Goal: Browse casually: Explore the website without a specific task or goal

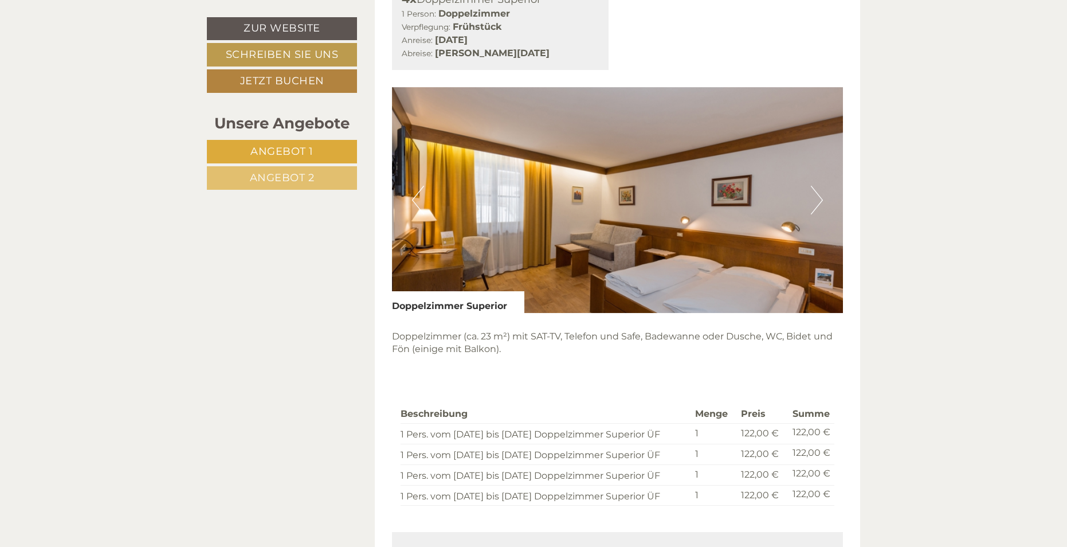
scroll to position [803, 0]
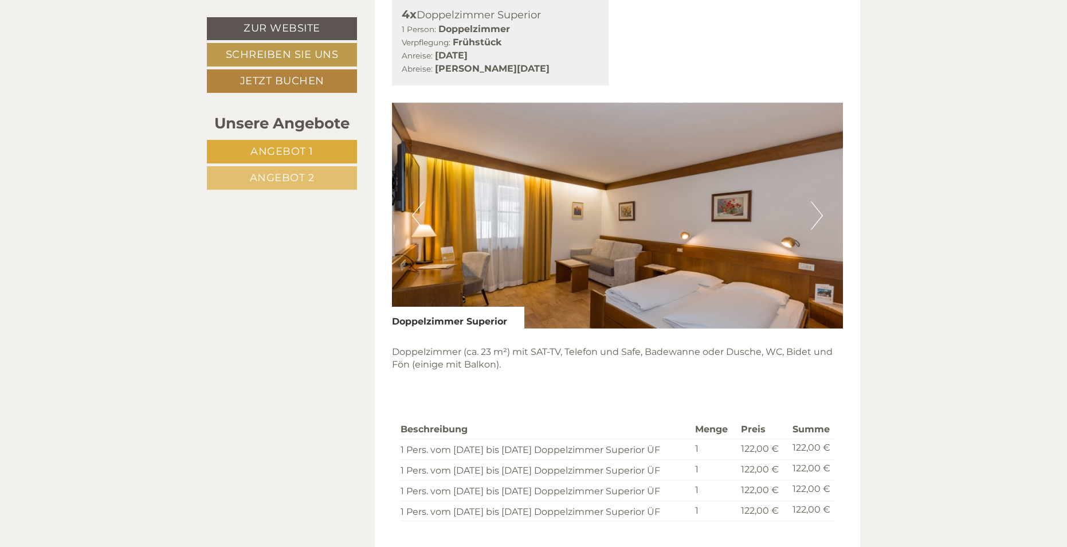
click at [816, 213] on button "Next" at bounding box center [817, 215] width 12 height 29
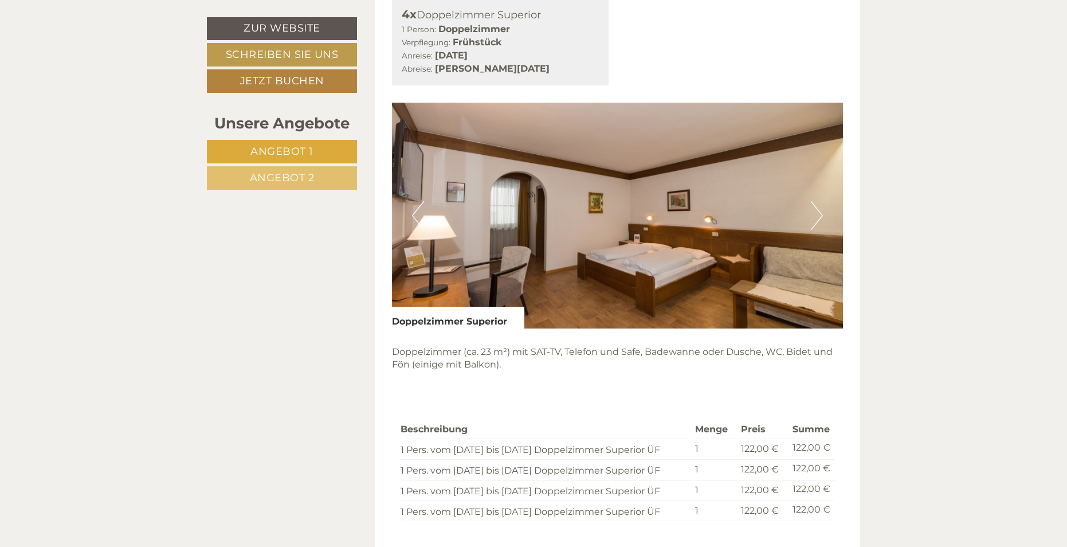
click at [816, 213] on button "Next" at bounding box center [817, 215] width 12 height 29
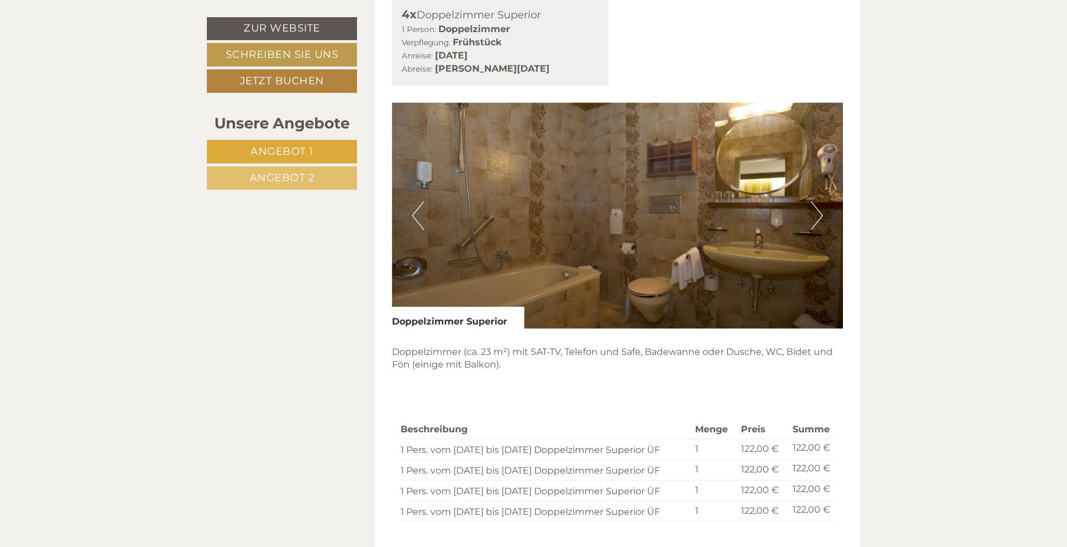
click at [816, 213] on button "Next" at bounding box center [817, 215] width 12 height 29
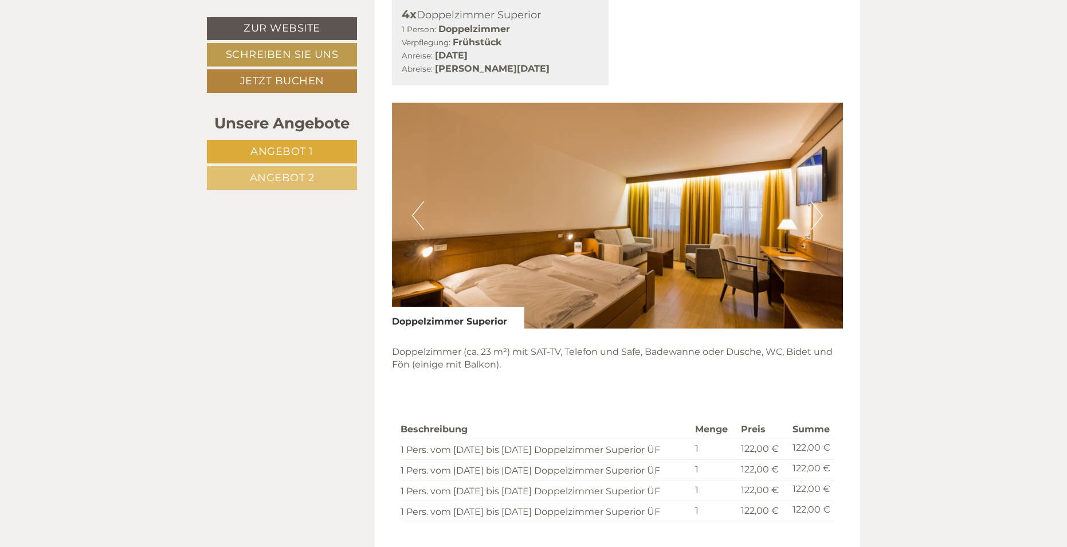
click at [816, 213] on button "Next" at bounding box center [817, 215] width 12 height 29
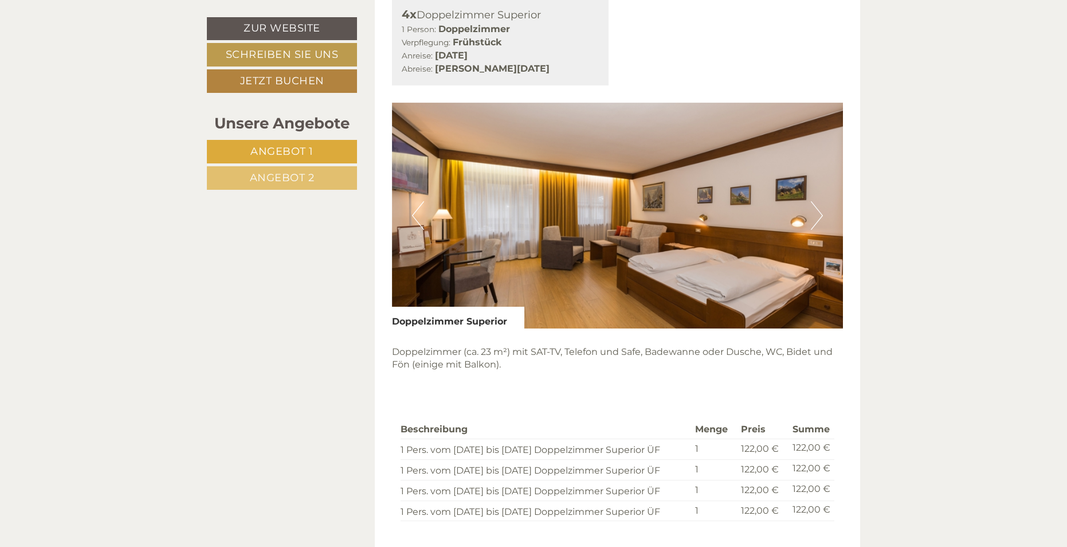
click at [816, 213] on button "Next" at bounding box center [817, 215] width 12 height 29
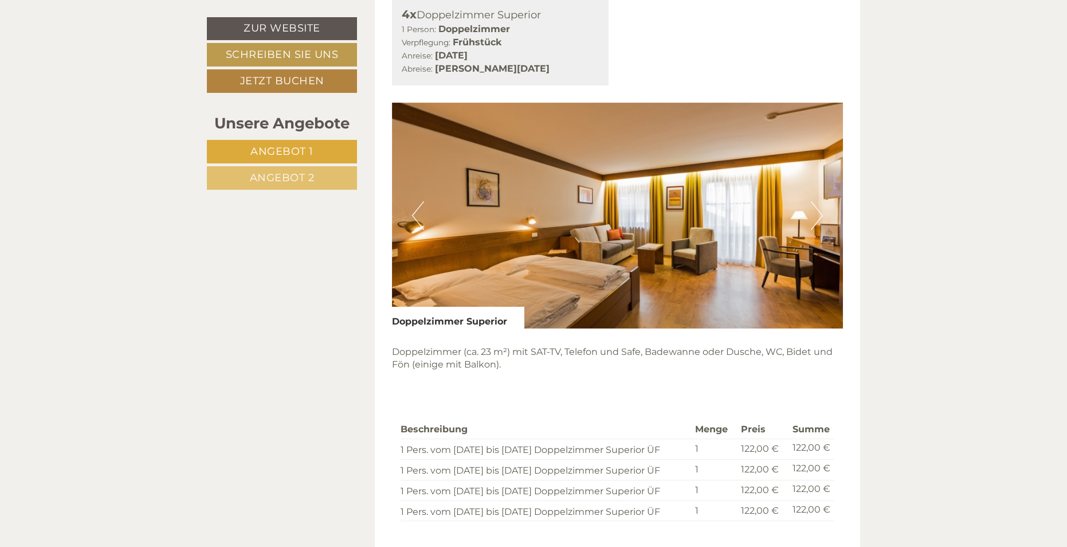
click at [816, 213] on button "Next" at bounding box center [817, 215] width 12 height 29
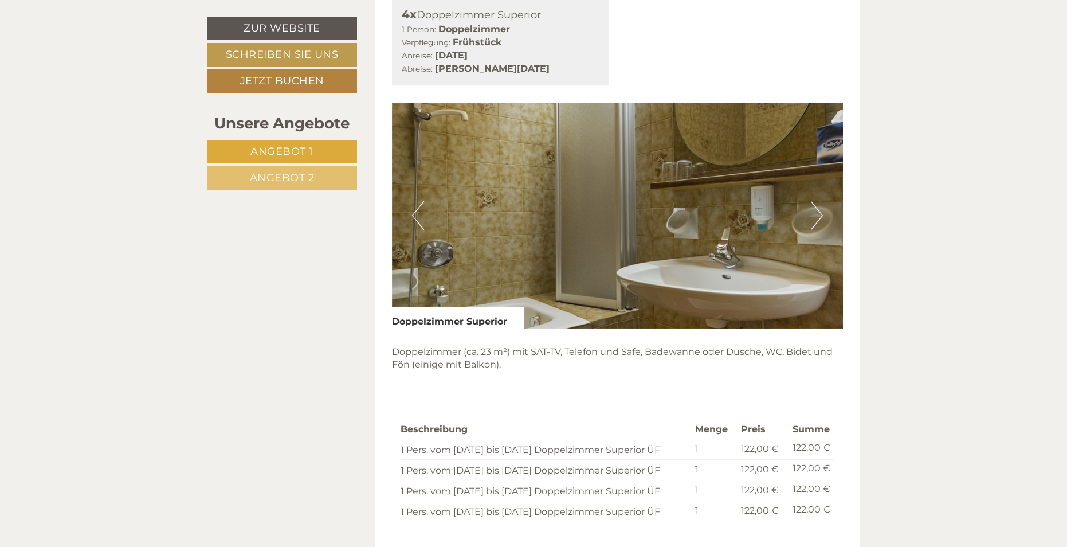
click at [816, 213] on button "Next" at bounding box center [817, 215] width 12 height 29
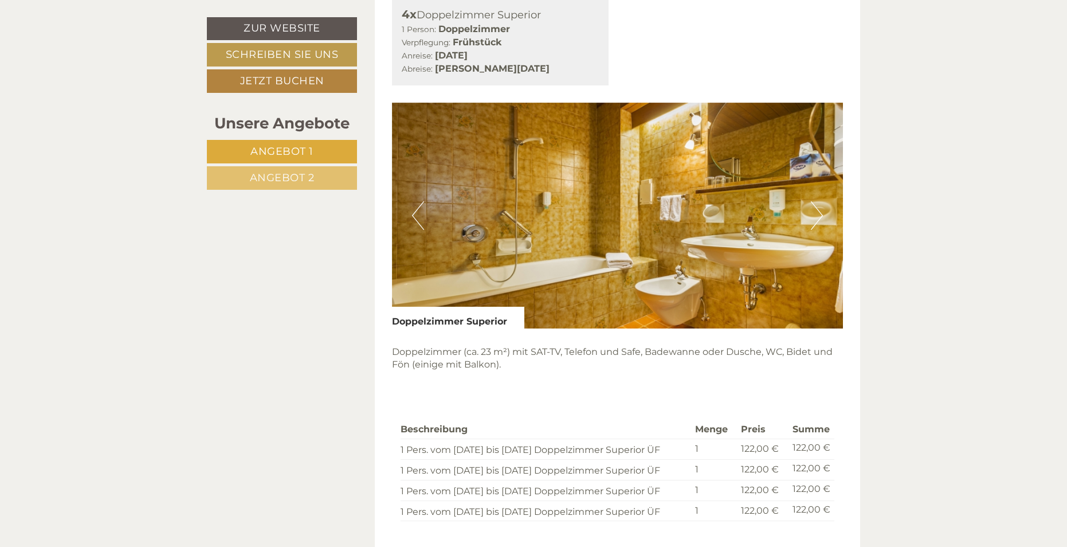
click at [816, 213] on button "Next" at bounding box center [817, 215] width 12 height 29
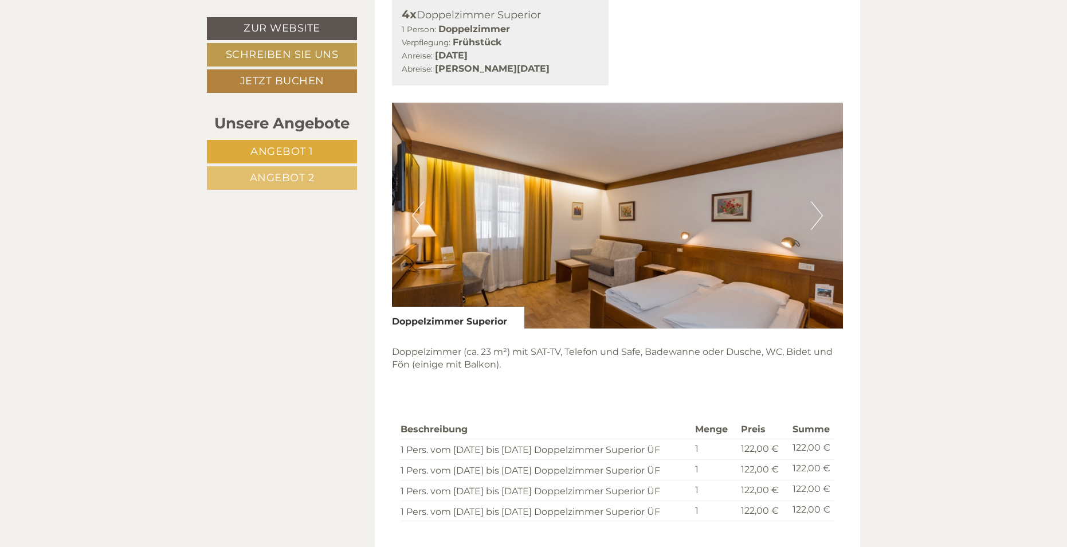
click at [816, 213] on button "Next" at bounding box center [817, 215] width 12 height 29
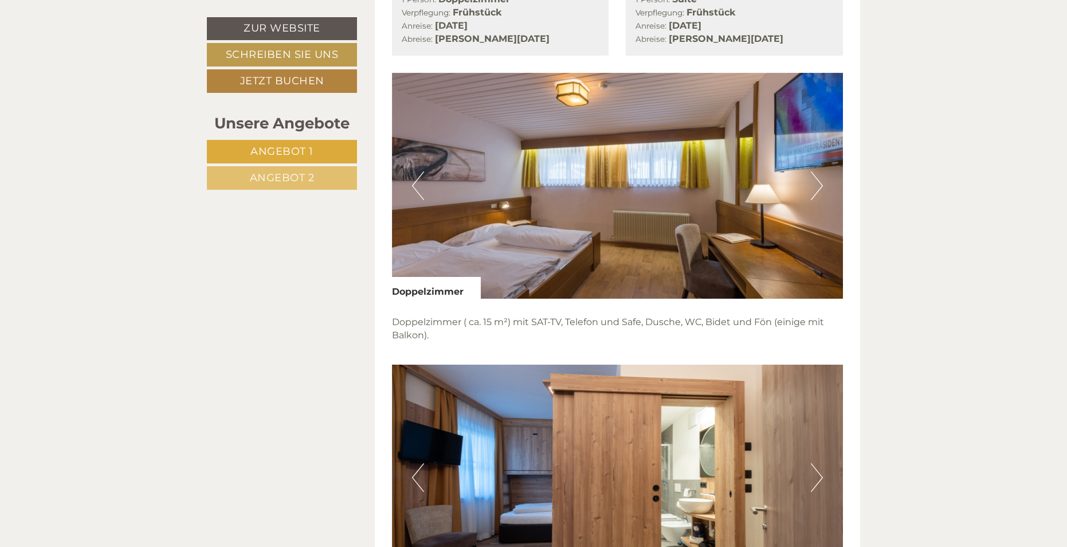
scroll to position [1605, 0]
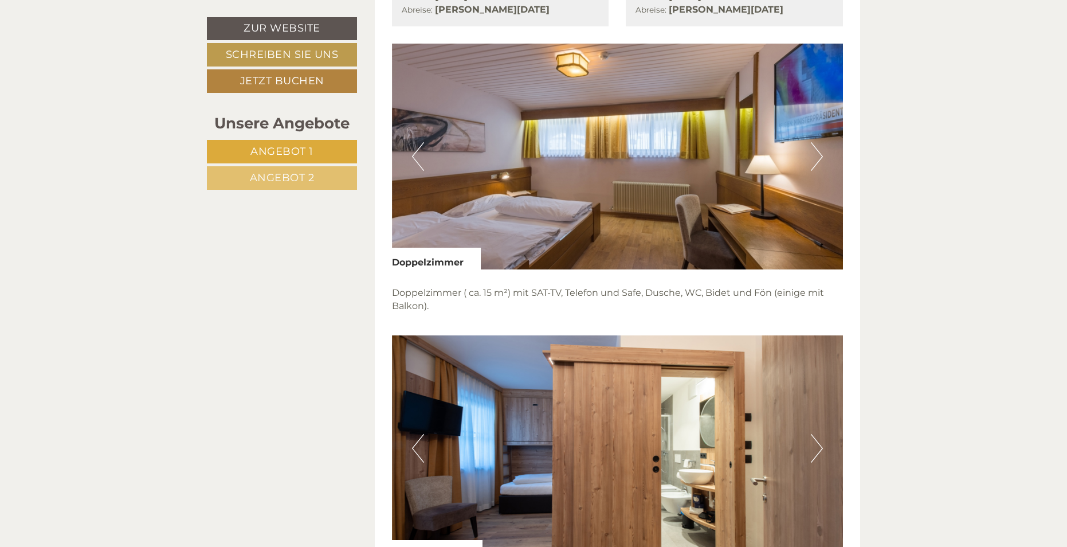
click at [824, 150] on img at bounding box center [618, 157] width 452 height 226
click at [817, 155] on button "Next" at bounding box center [817, 156] width 12 height 29
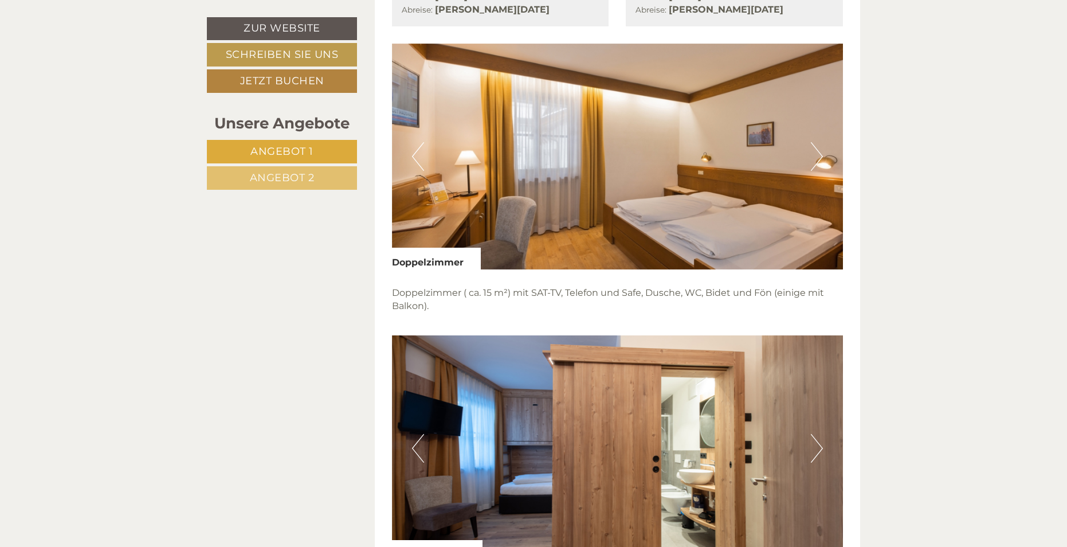
click at [816, 158] on button "Next" at bounding box center [817, 156] width 12 height 29
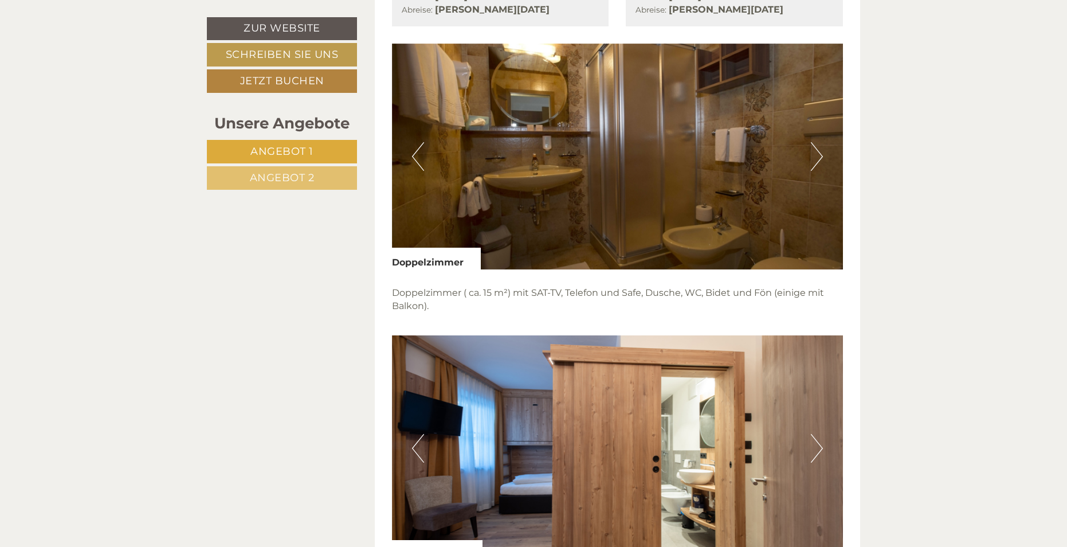
click at [816, 158] on button "Next" at bounding box center [817, 156] width 12 height 29
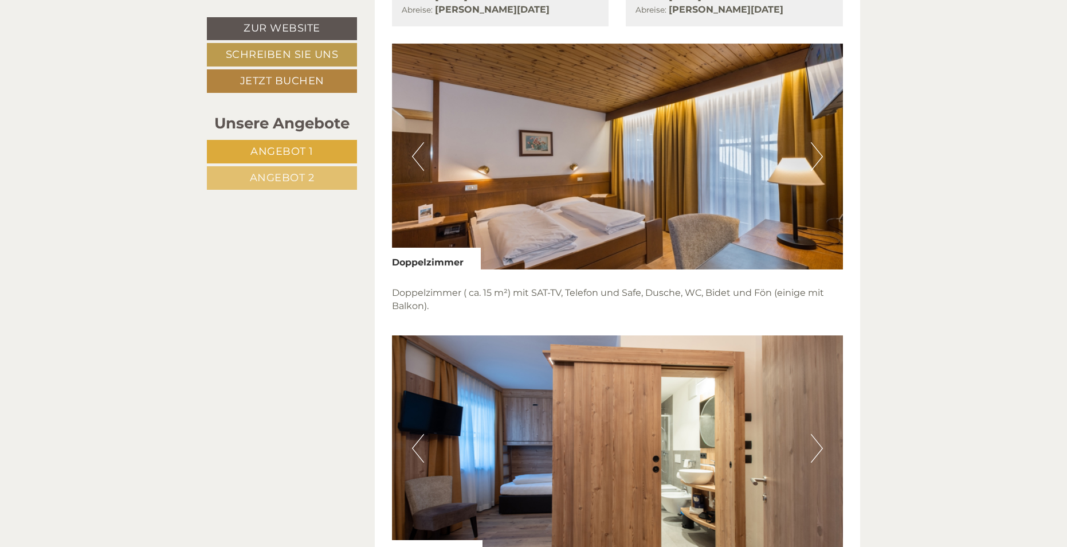
click at [816, 158] on button "Next" at bounding box center [817, 156] width 12 height 29
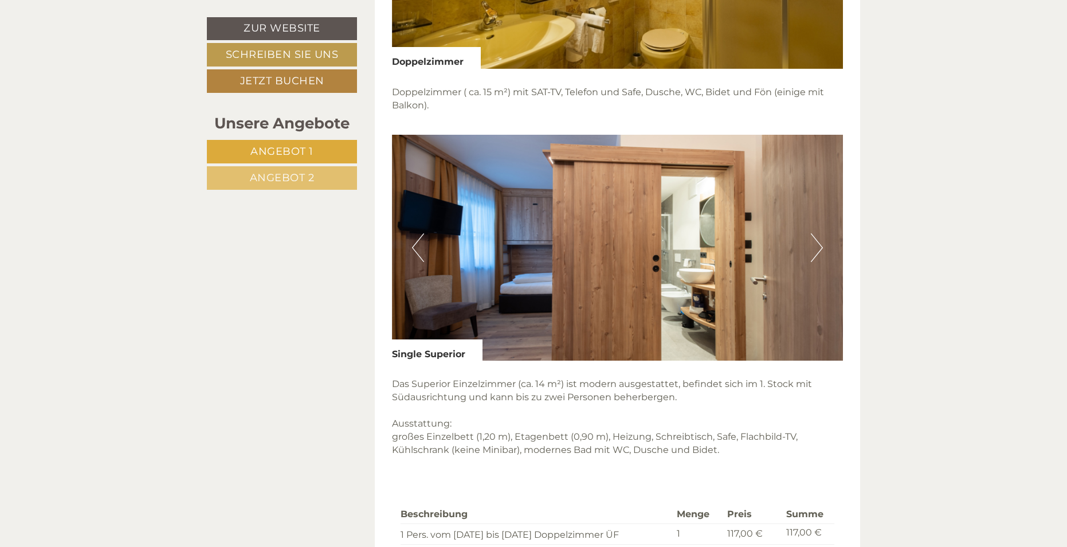
scroll to position [1835, 0]
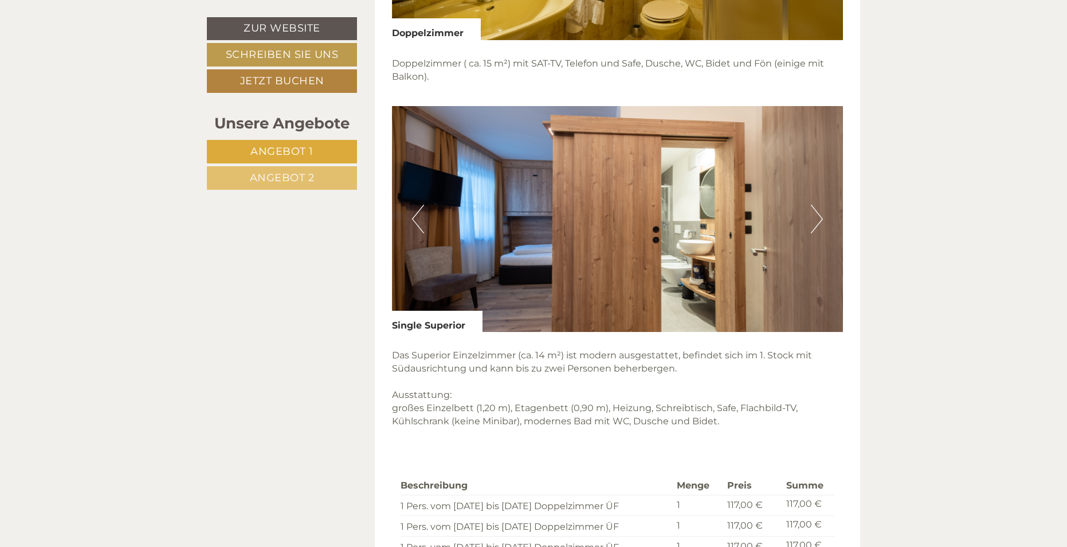
click at [815, 229] on button "Next" at bounding box center [817, 219] width 12 height 29
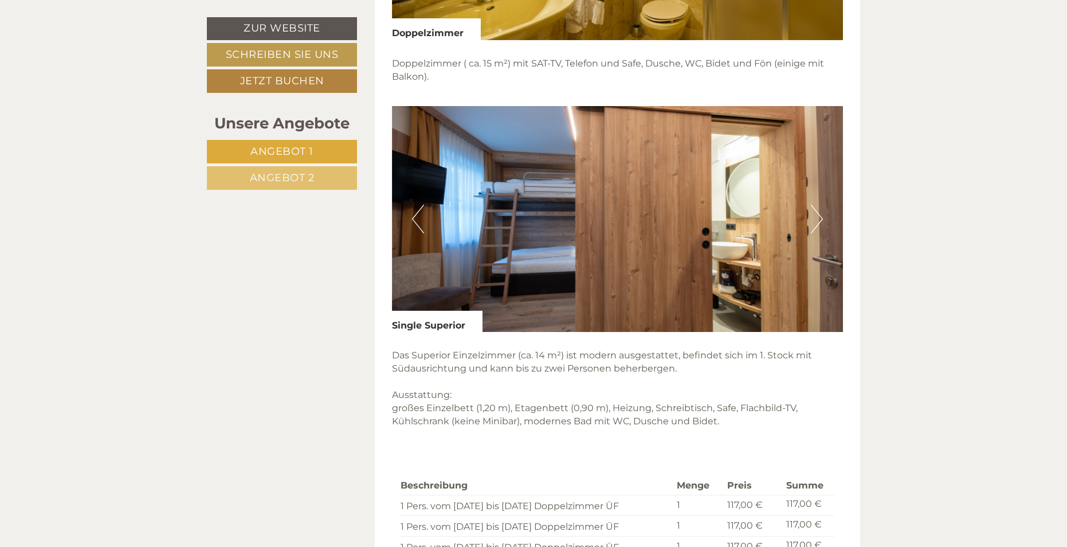
click at [815, 229] on button "Next" at bounding box center [817, 219] width 12 height 29
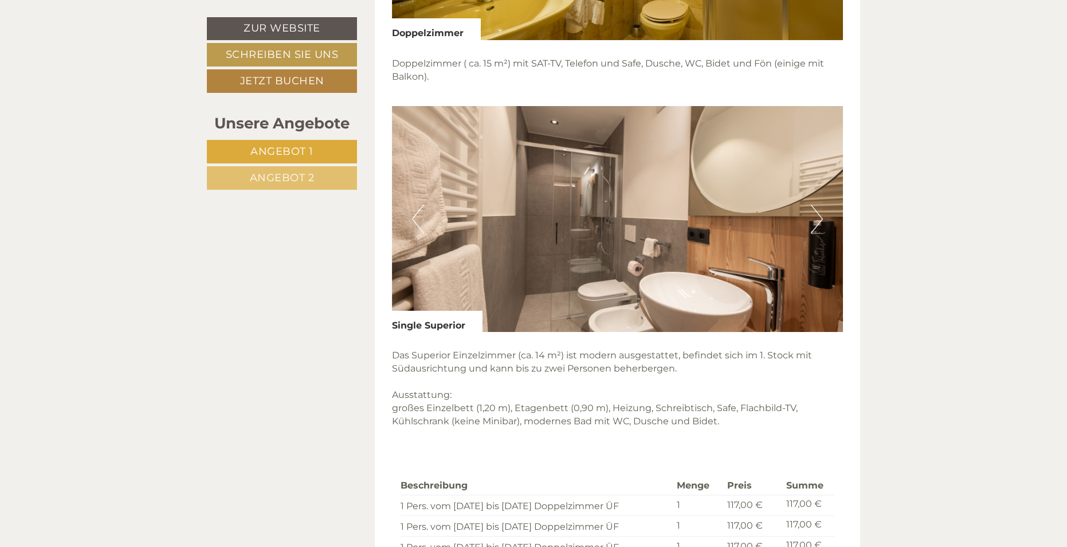
click at [815, 229] on button "Next" at bounding box center [817, 219] width 12 height 29
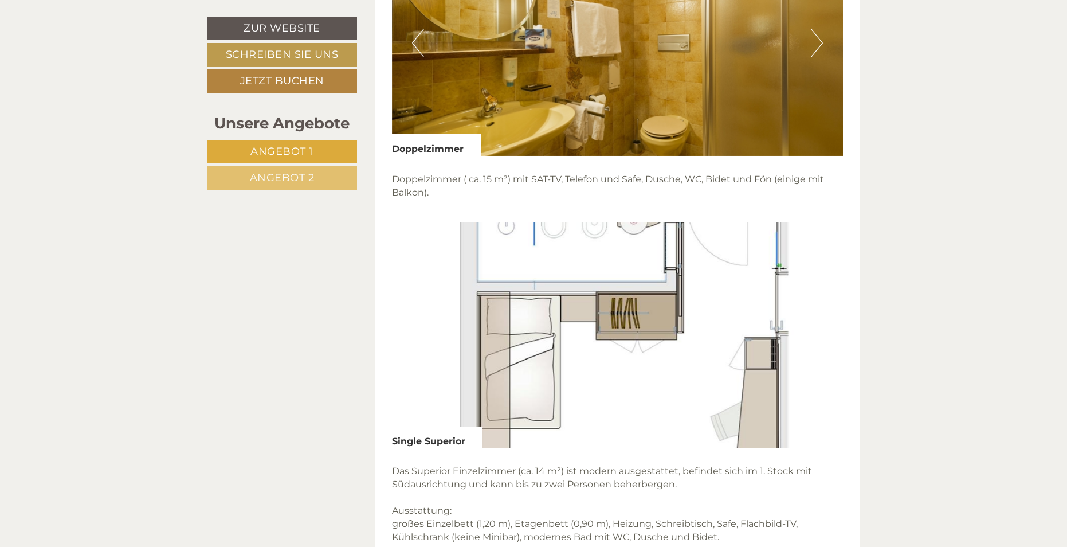
scroll to position [1892, 0]
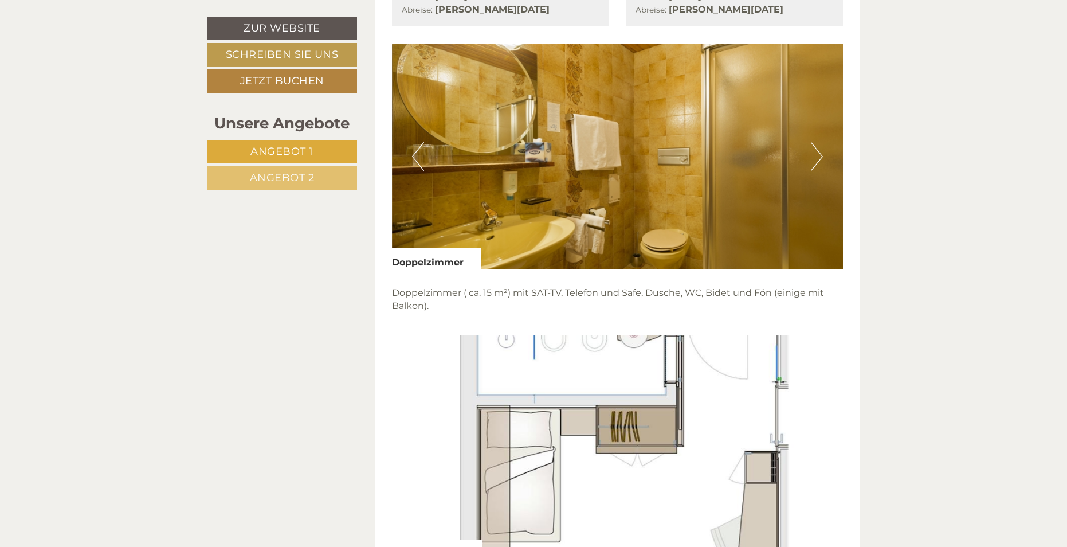
click at [639, 402] on img at bounding box center [618, 448] width 452 height 226
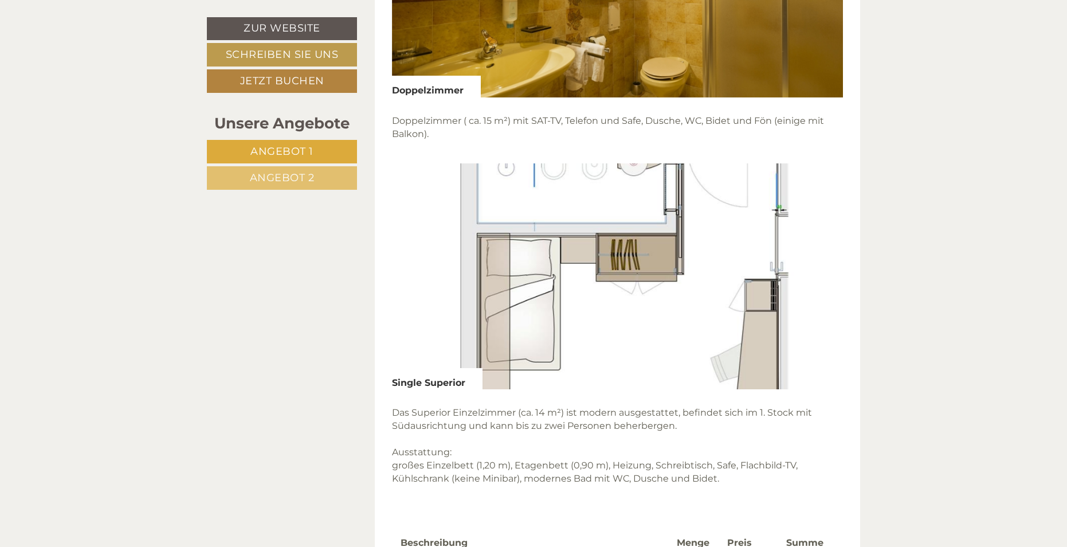
drag, startPoint x: 665, startPoint y: 262, endPoint x: 777, endPoint y: 262, distance: 111.8
click at [777, 262] on img at bounding box center [618, 276] width 452 height 226
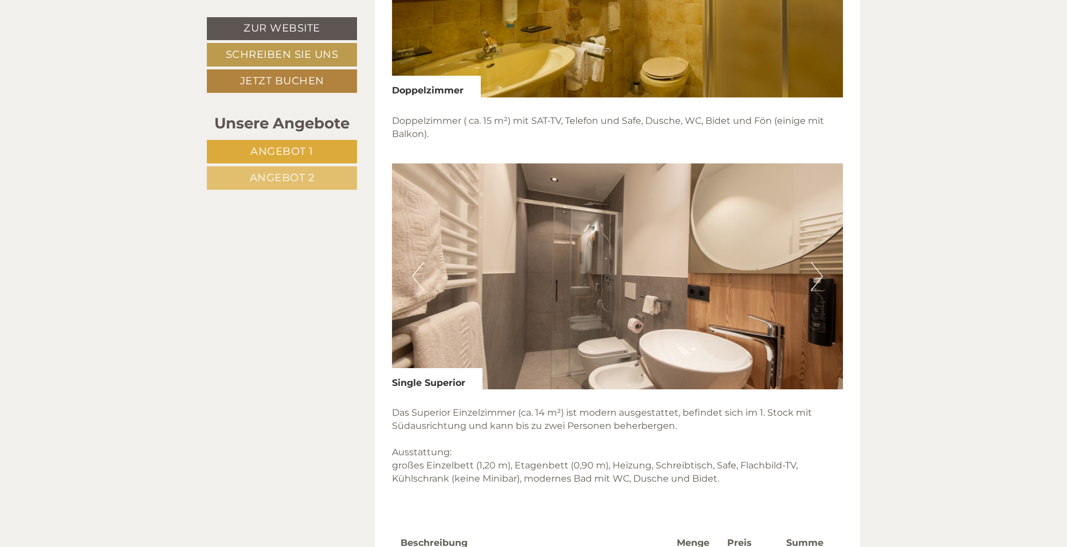
click at [404, 280] on img at bounding box center [618, 276] width 452 height 226
click at [429, 280] on img at bounding box center [618, 276] width 452 height 226
click at [417, 275] on button "Previous" at bounding box center [418, 276] width 12 height 29
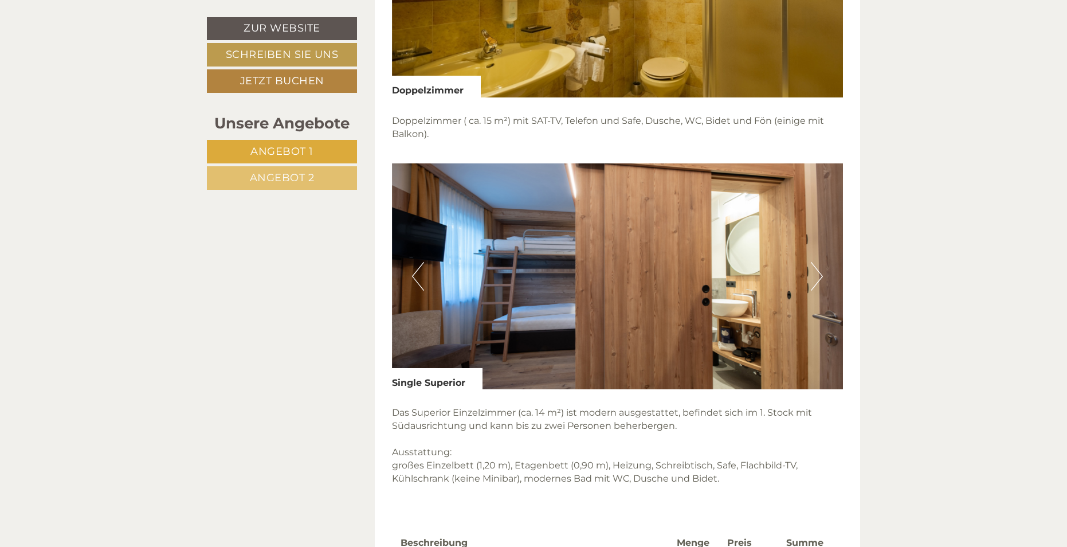
click at [417, 275] on button "Previous" at bounding box center [418, 276] width 12 height 29
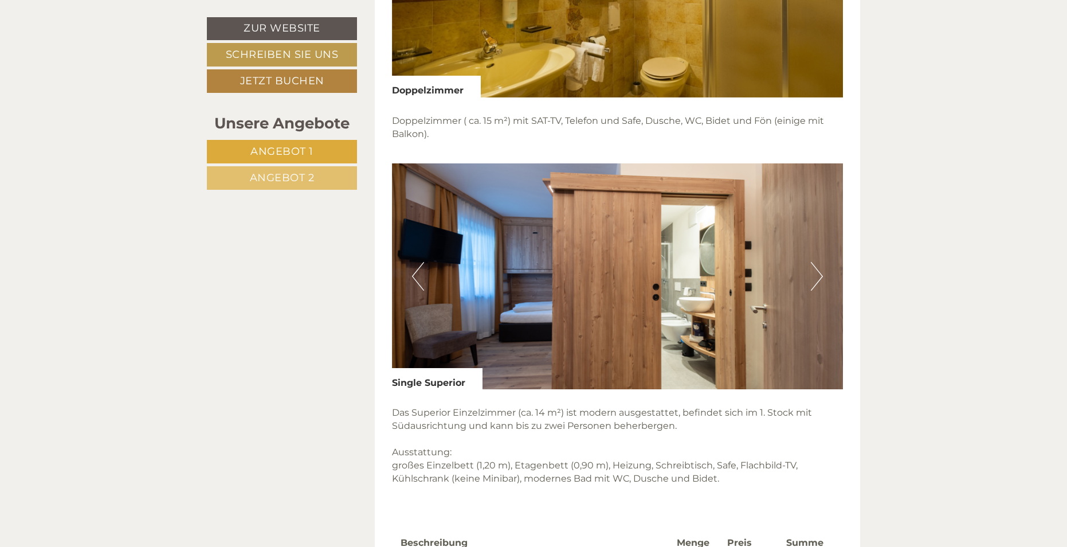
click at [417, 275] on button "Previous" at bounding box center [418, 276] width 12 height 29
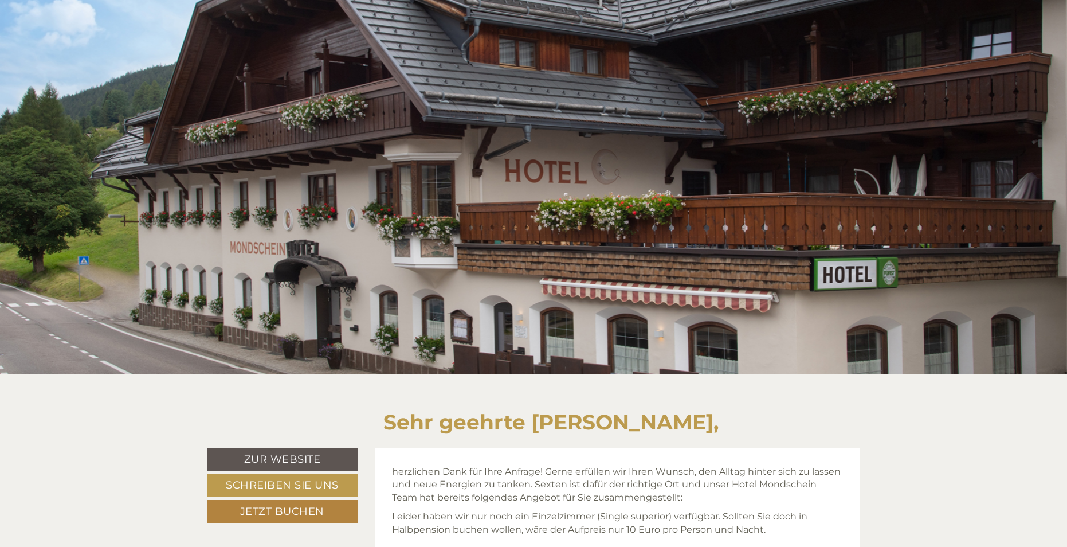
scroll to position [57, 0]
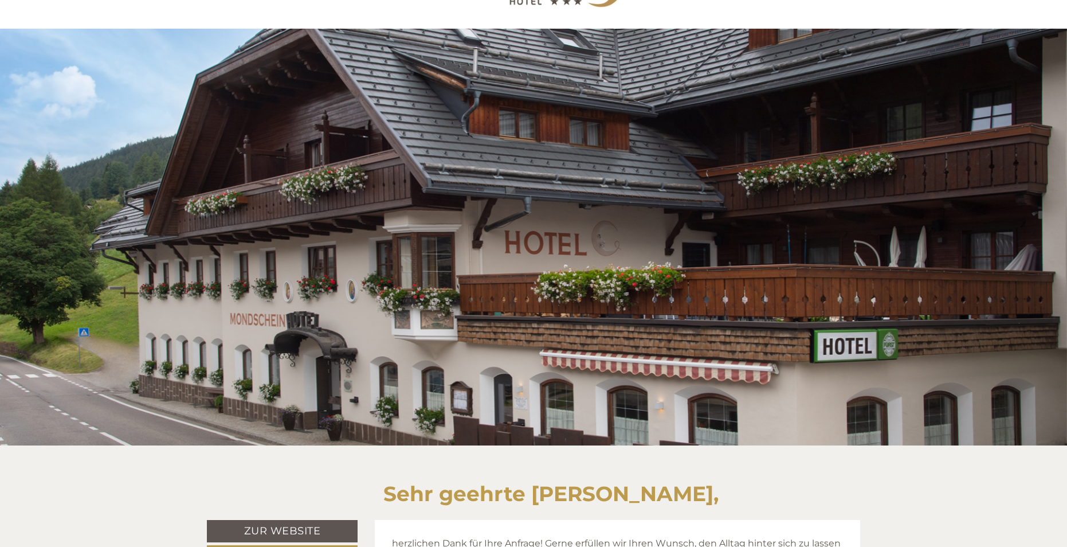
click at [648, 117] on div at bounding box center [533, 237] width 1067 height 417
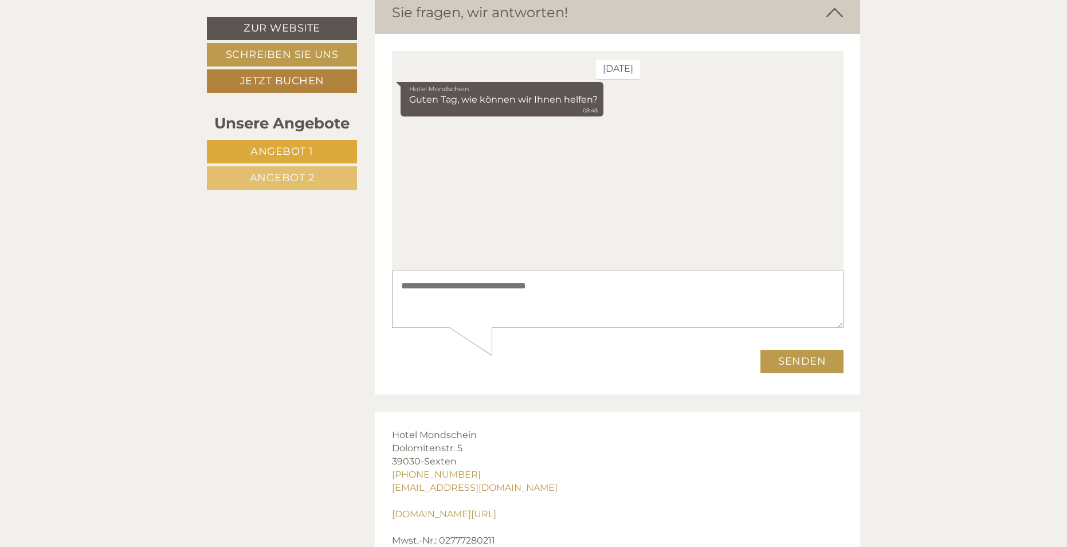
scroll to position [3440, 0]
